Goal: Task Accomplishment & Management: Use online tool/utility

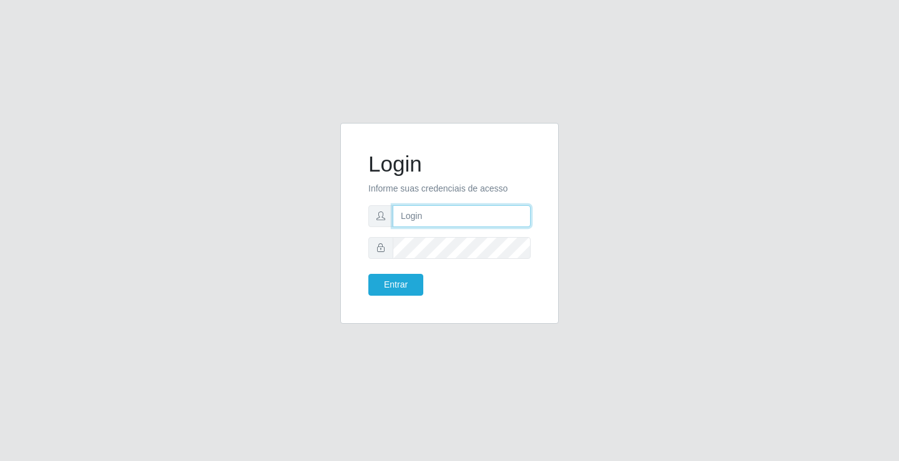
type input "[EMAIL_ADDRESS][DOMAIN_NAME]"
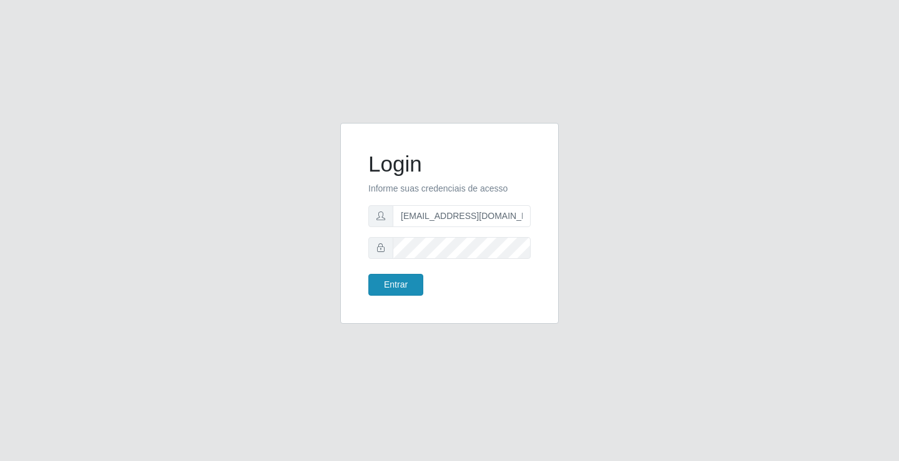
drag, startPoint x: 362, startPoint y: 283, endPoint x: 379, endPoint y: 279, distance: 18.0
click at [364, 283] on div "Entrar" at bounding box center [404, 285] width 90 height 22
click at [381, 278] on button "Entrar" at bounding box center [395, 285] width 55 height 22
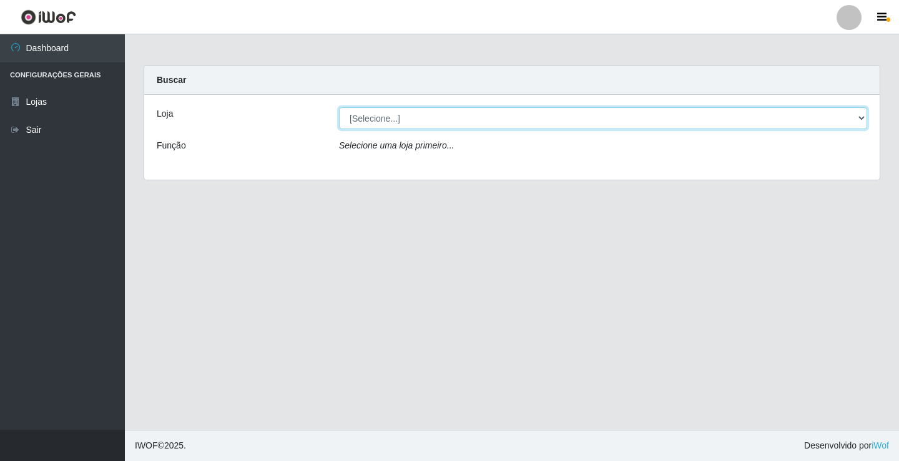
click at [371, 115] on select "[Selecione...] Rede Potiguar 4 - Extremoz" at bounding box center [603, 118] width 528 height 22
select select "78"
click at [339, 107] on select "[Selecione...] Rede Potiguar 4 - Extremoz" at bounding box center [603, 118] width 528 height 22
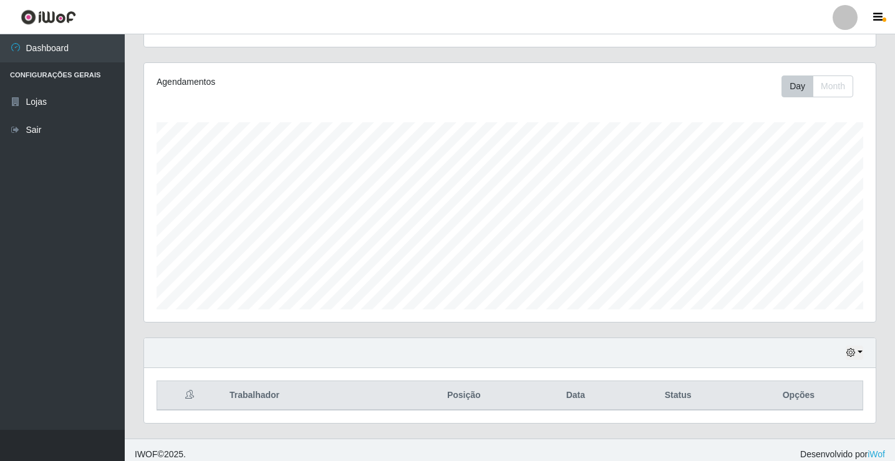
scroll to position [145, 0]
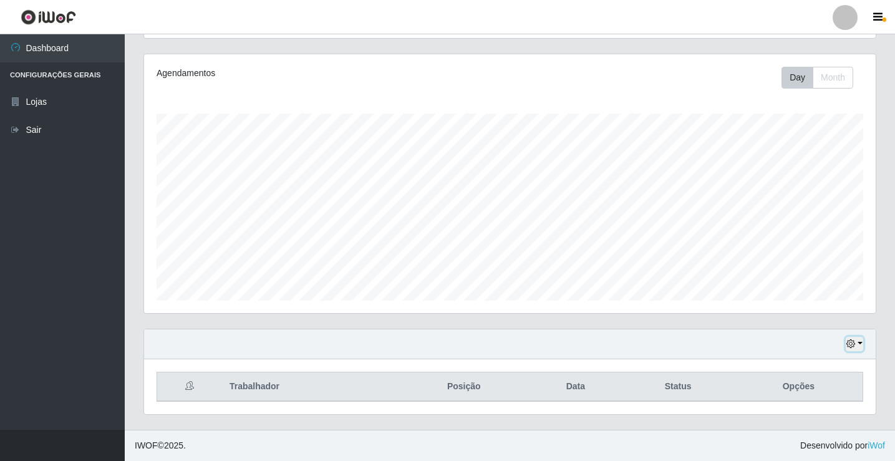
click at [861, 349] on button "button" at bounding box center [854, 344] width 17 height 14
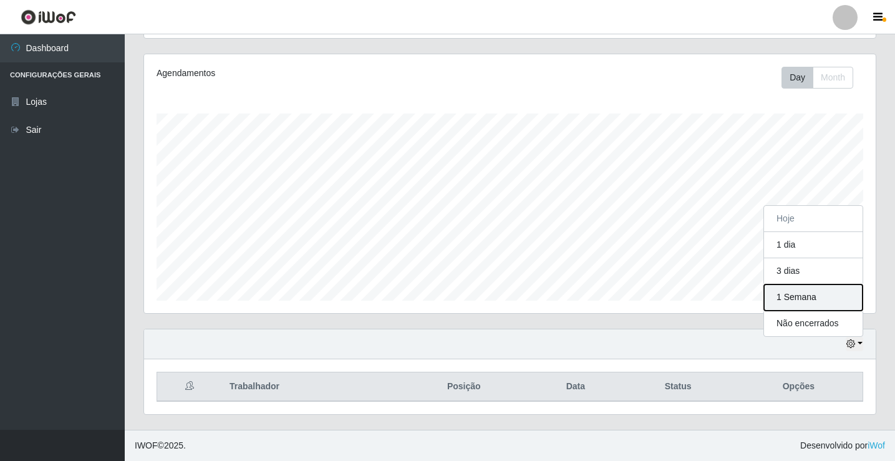
click at [820, 301] on button "1 Semana" at bounding box center [813, 298] width 99 height 26
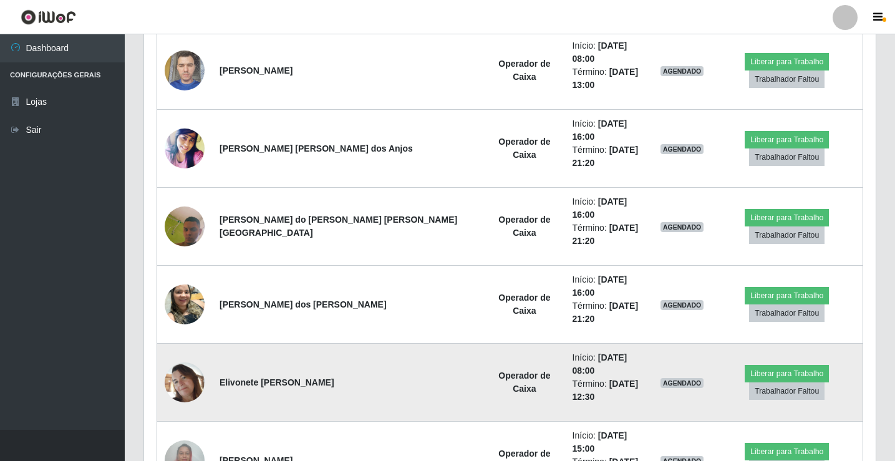
scroll to position [520, 0]
